Goal: Information Seeking & Learning: Learn about a topic

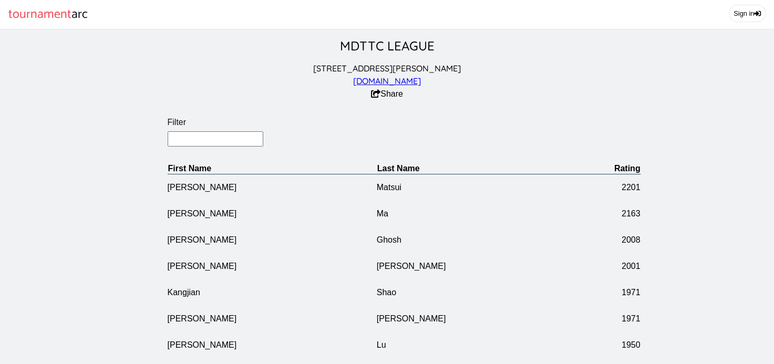
click at [192, 147] on input "Filter" at bounding box center [216, 138] width 96 height 15
type input "chai"
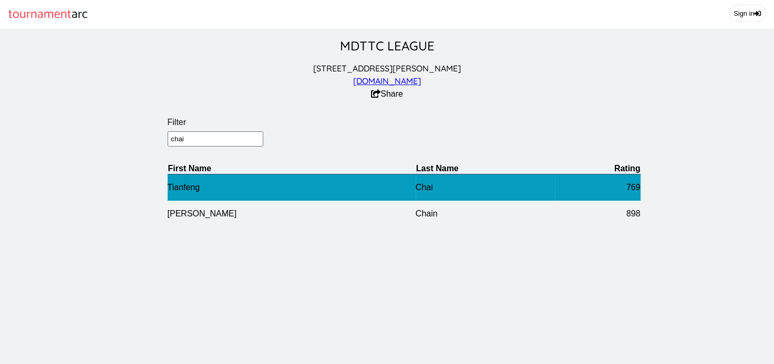
click at [192, 197] on td "Tianfeng" at bounding box center [292, 187] width 248 height 27
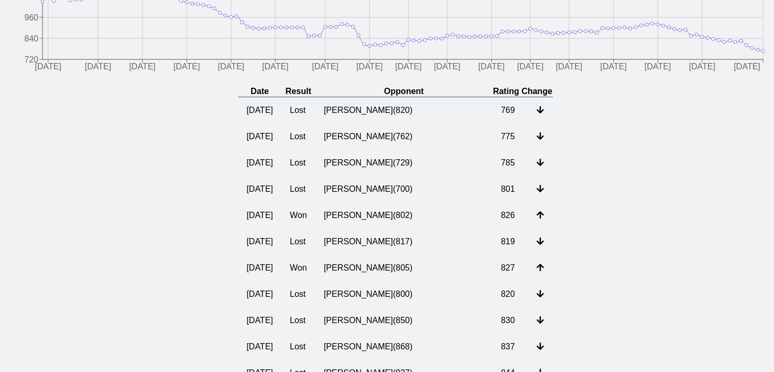
scroll to position [194, 0]
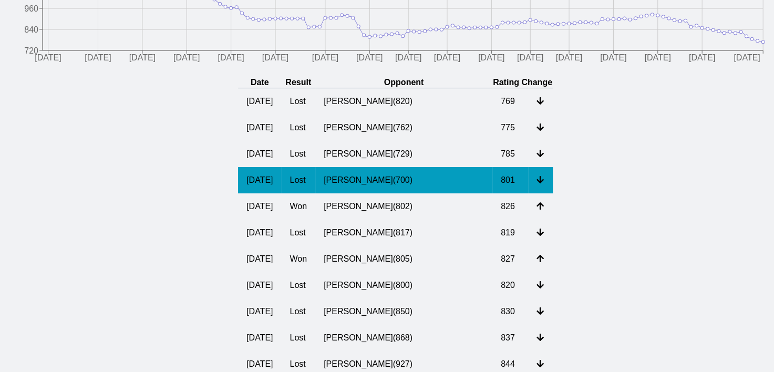
click at [373, 190] on td "Daniel Yin ( 700 )" at bounding box center [403, 180] width 177 height 26
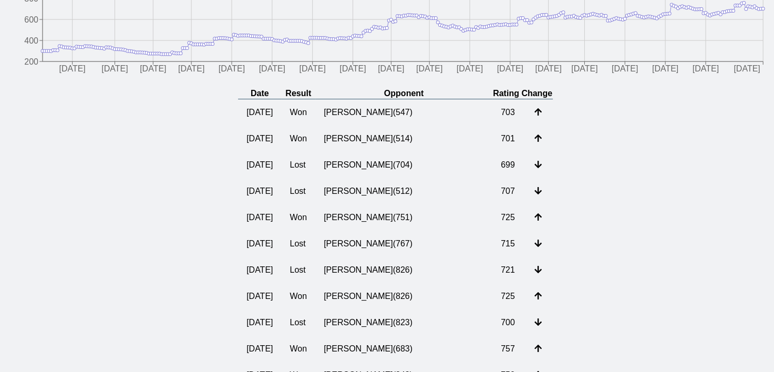
scroll to position [194, 0]
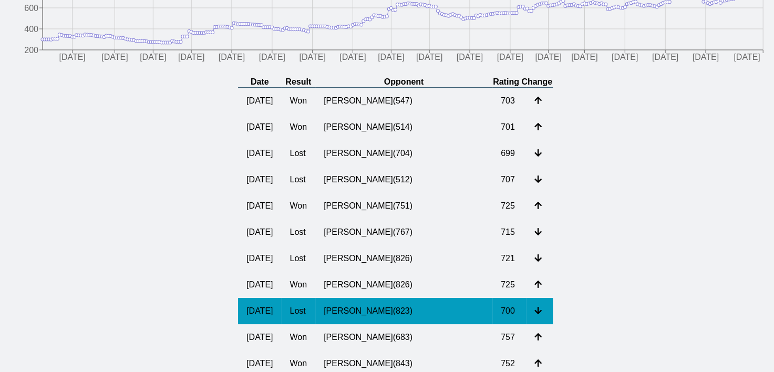
click at [399, 322] on td "Haoming Leng ( 823 )" at bounding box center [403, 311] width 177 height 26
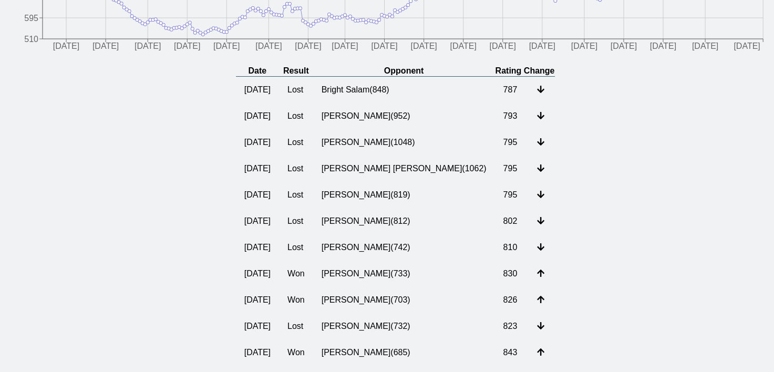
scroll to position [196, 0]
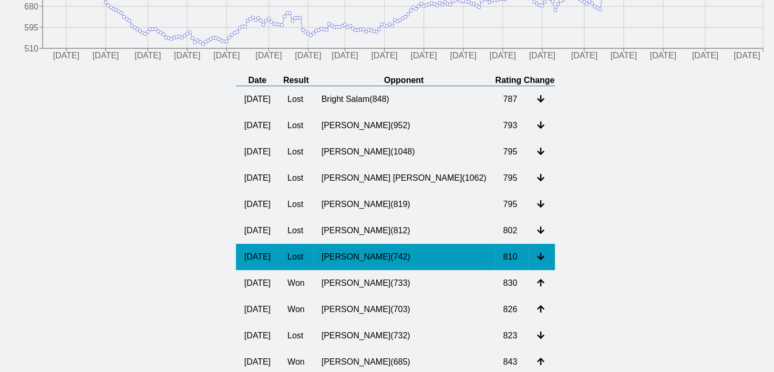
click at [383, 270] on td "Richard Okocha ( 742 )" at bounding box center [404, 257] width 182 height 26
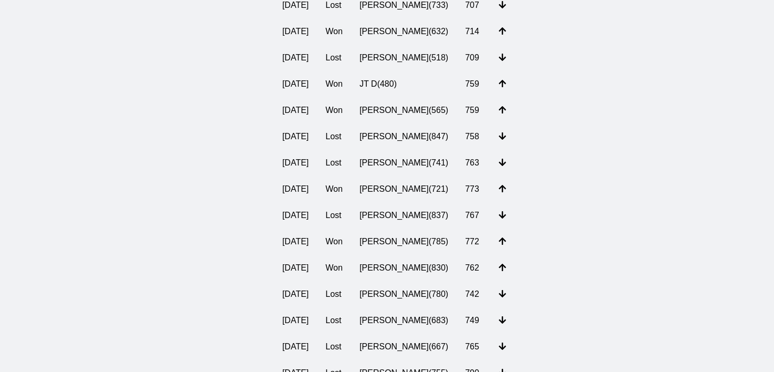
scroll to position [291, 0]
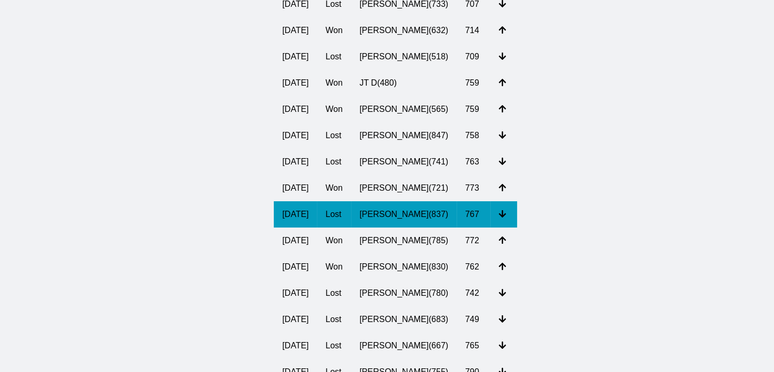
click at [388, 225] on td "Austin Goldstein ( 837 )" at bounding box center [404, 214] width 106 height 26
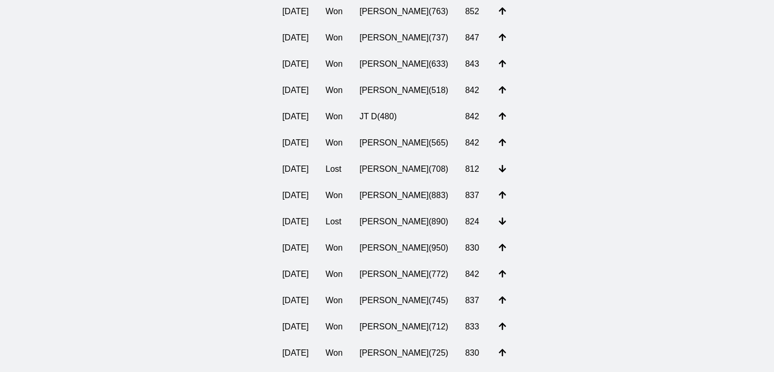
scroll to position [275, 0]
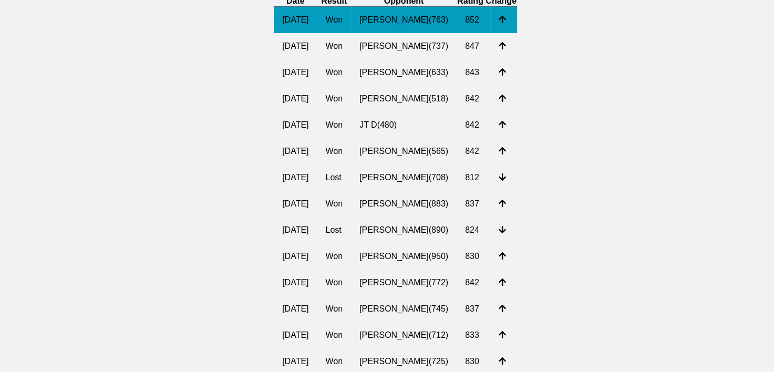
click at [385, 27] on td "Richard Okocha ( 763 )" at bounding box center [404, 20] width 106 height 27
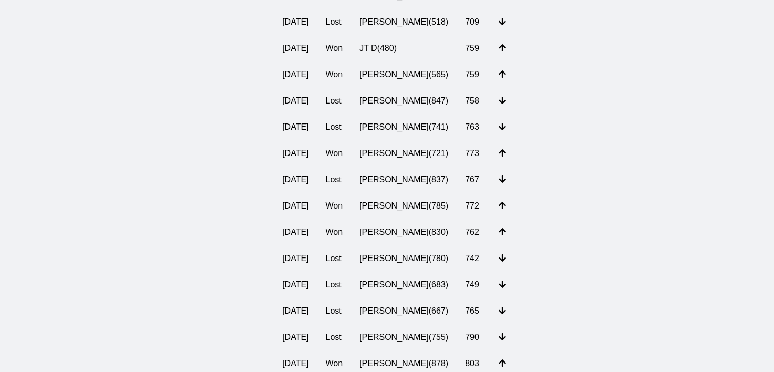
scroll to position [327, 0]
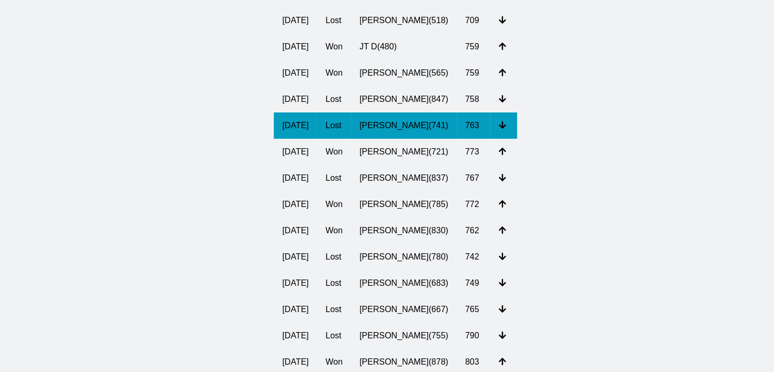
click at [388, 133] on td "Richard Yeung ( 741 )" at bounding box center [404, 125] width 106 height 26
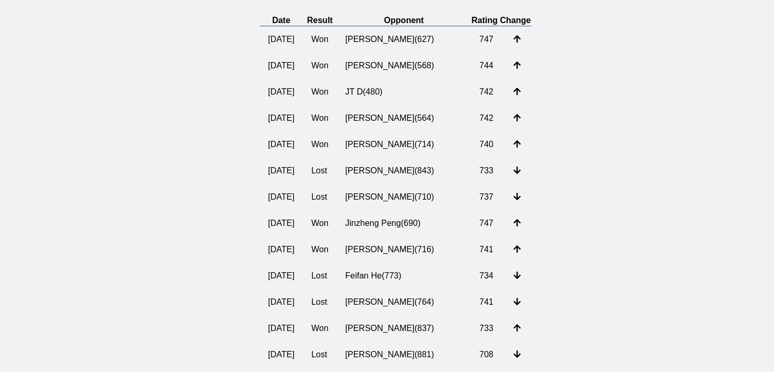
scroll to position [265, 0]
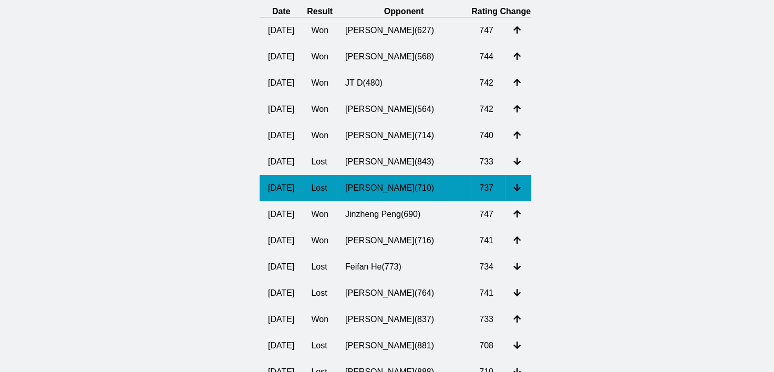
click at [377, 193] on td "Gaosheng Huang ( 710 )" at bounding box center [404, 188] width 134 height 26
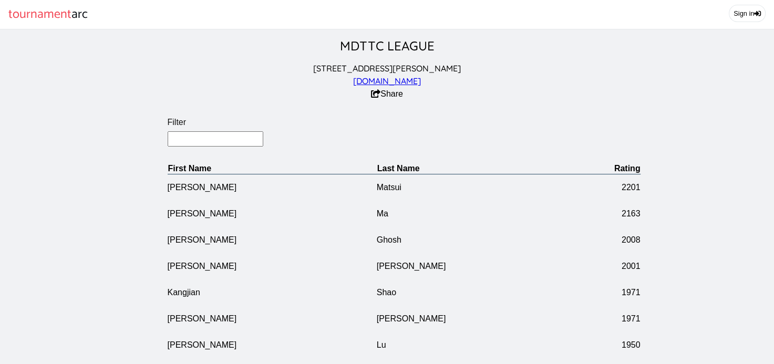
click at [202, 147] on input "Filter" at bounding box center [216, 138] width 96 height 15
type input "chai"
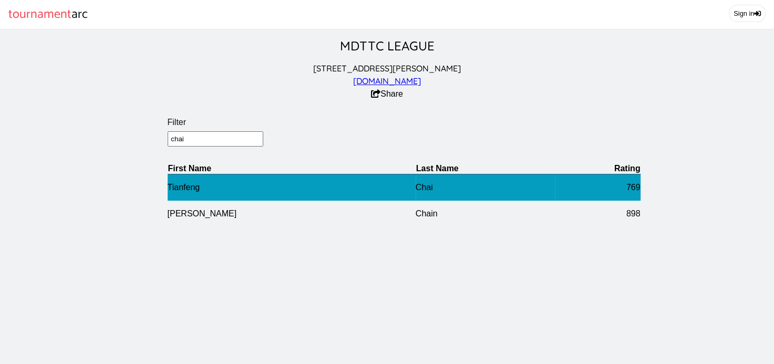
click at [416, 195] on td "Chai" at bounding box center [485, 187] width 139 height 27
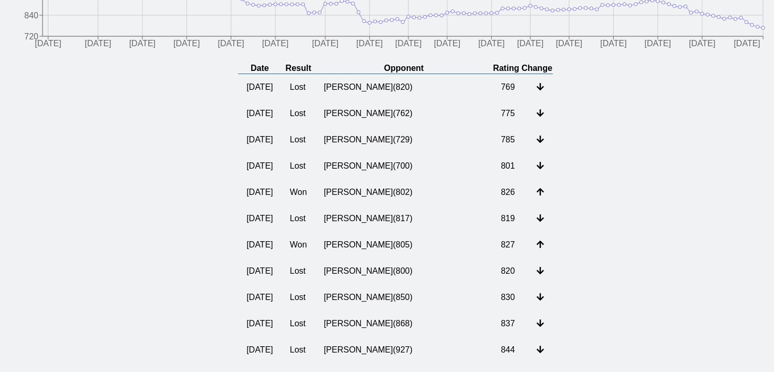
scroll to position [204, 0]
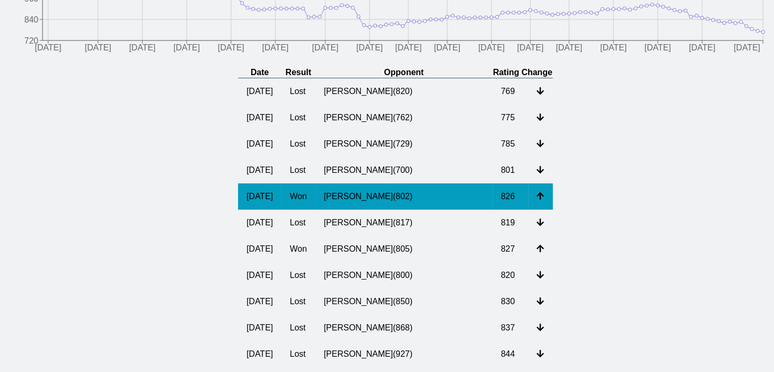
click at [373, 208] on td "[PERSON_NAME] ( 802 )" at bounding box center [403, 196] width 177 height 26
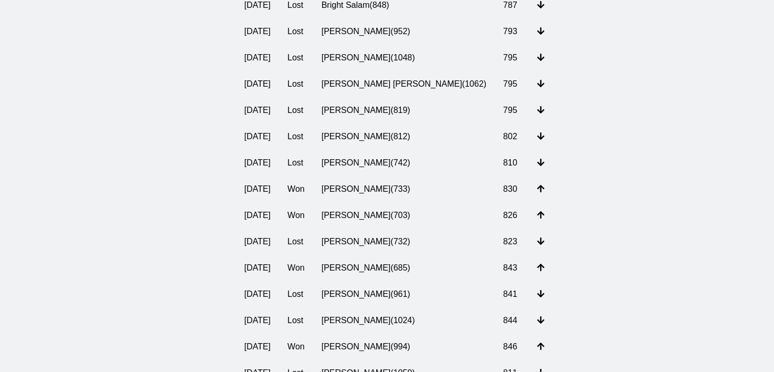
scroll to position [308, 0]
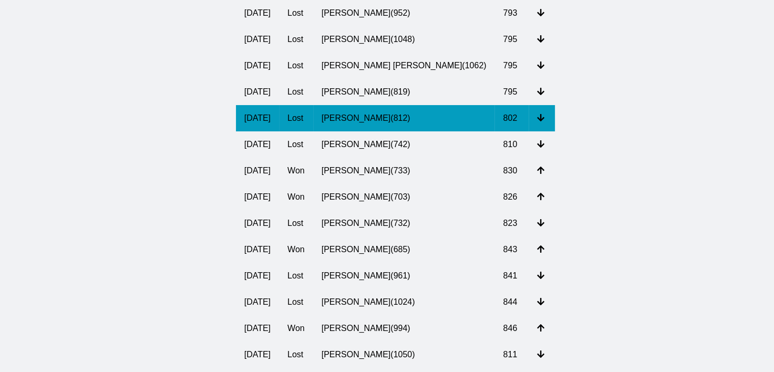
click at [385, 129] on td "[PERSON_NAME] ( 812 )" at bounding box center [404, 118] width 182 height 26
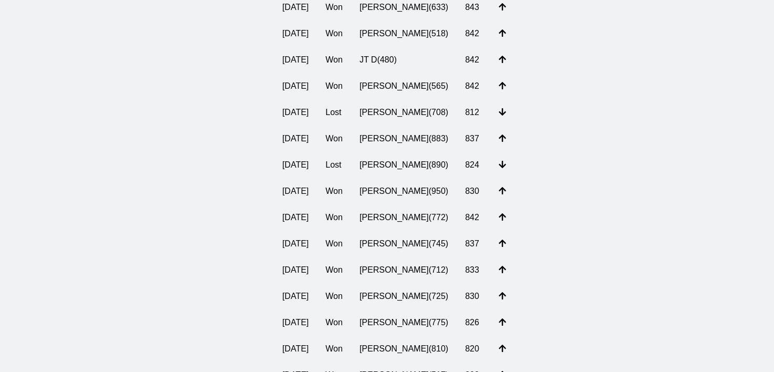
scroll to position [342, 0]
